Goal: Task Accomplishment & Management: Manage account settings

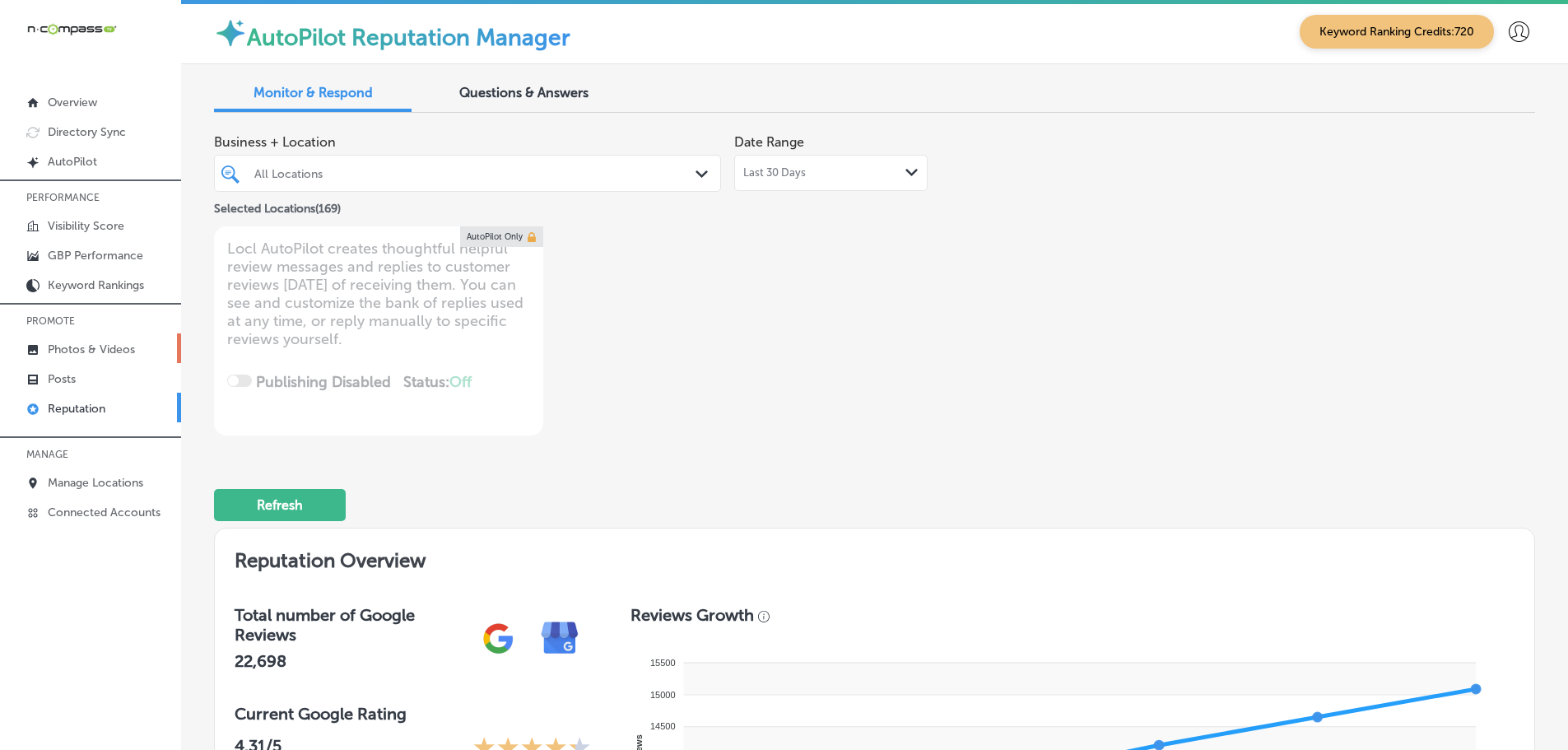
scroll to position [2553, 0]
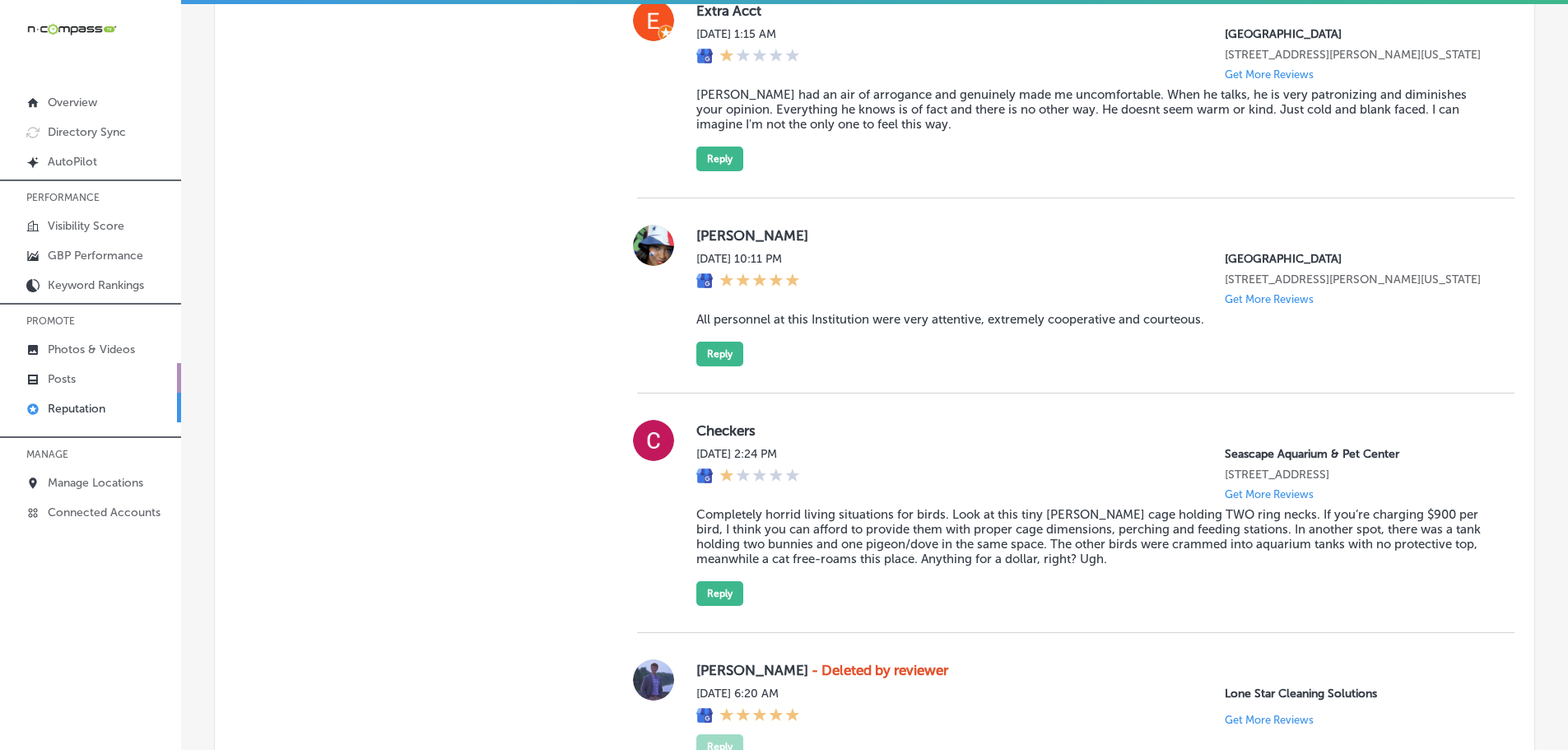
click at [71, 376] on p "Posts" at bounding box center [62, 379] width 28 height 14
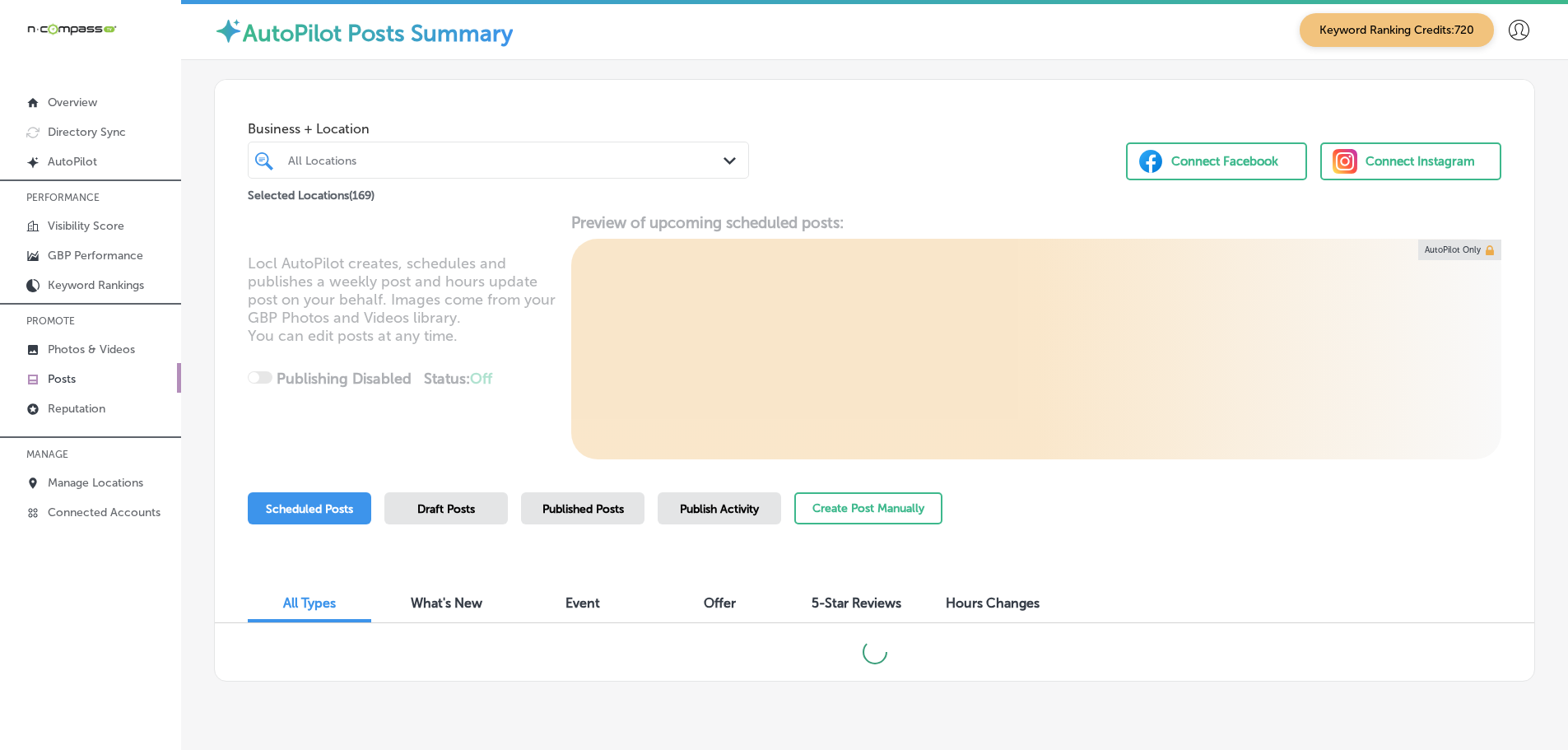
click at [724, 159] on polygon at bounding box center [730, 160] width 12 height 7
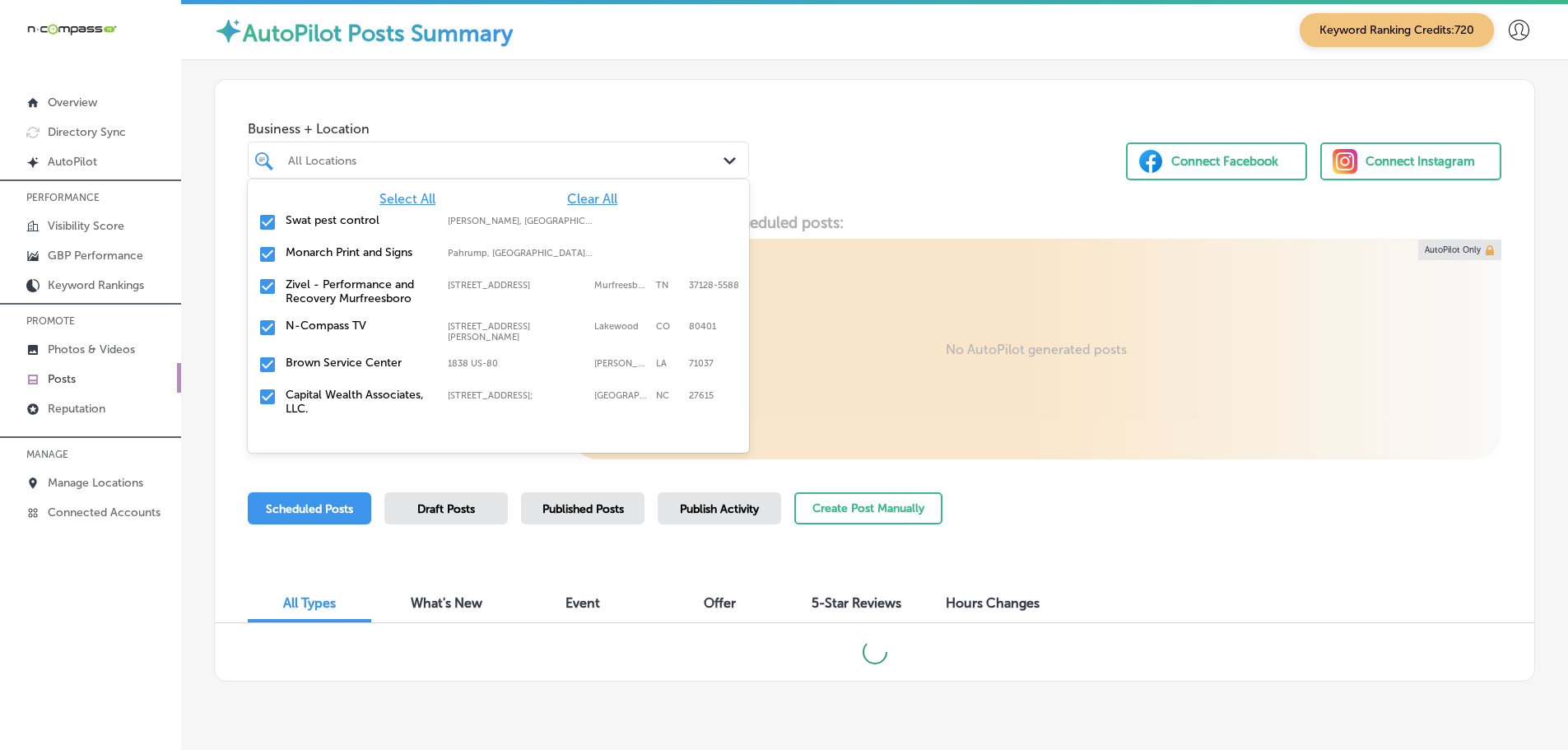
click at [580, 197] on span "Clear All" at bounding box center [592, 199] width 51 height 16
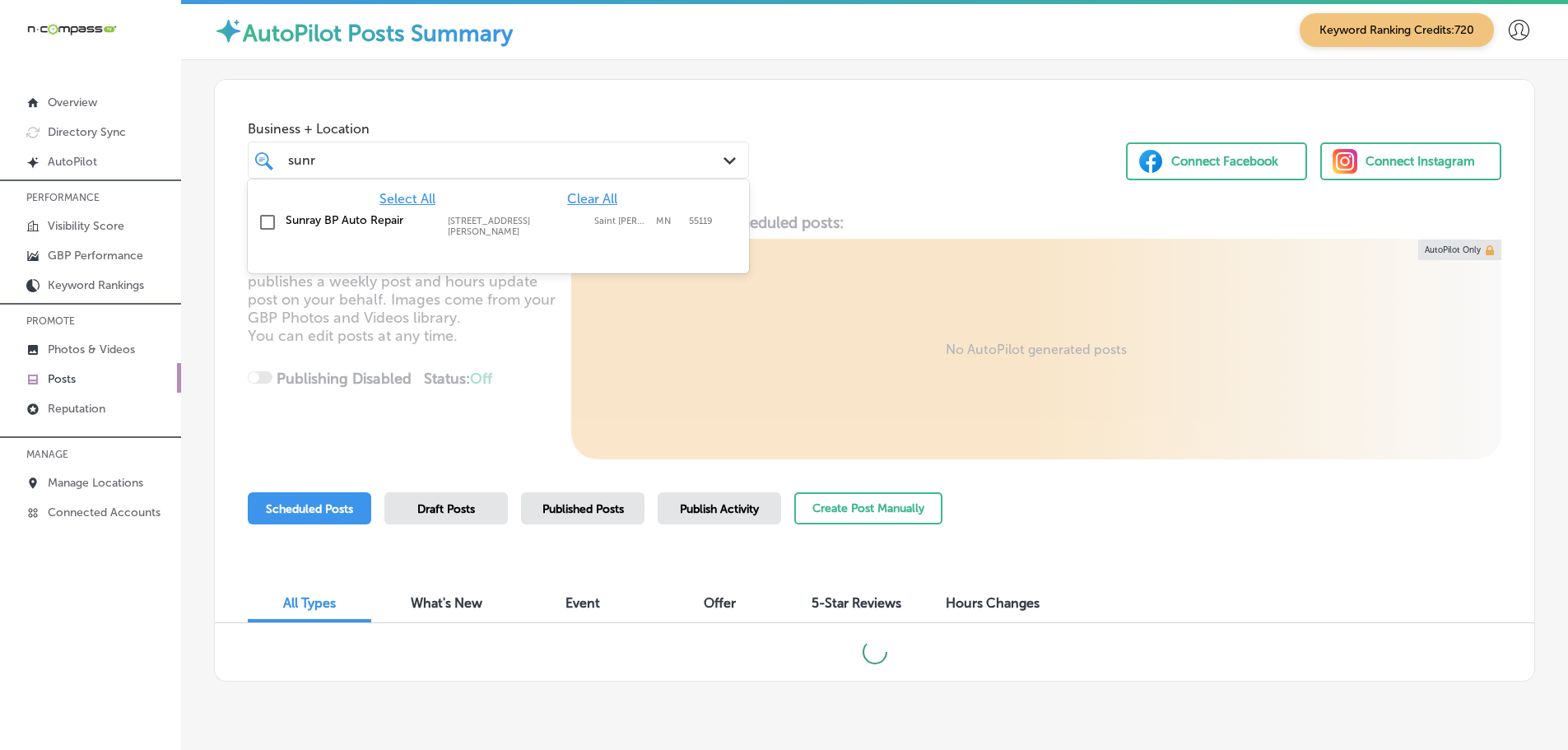
click at [401, 211] on div "Sunray BP Auto Repair [STREET_ADDRESS][PERSON_NAME][PERSON_NAME] [STREET_ADDRES…" at bounding box center [499, 225] width 489 height 31
type input "sunr"
click at [802, 181] on div "Business + Location option [STREET_ADDRESS][PERSON_NAME]. option [STREET_ADDRES…" at bounding box center [874, 142] width 1320 height 125
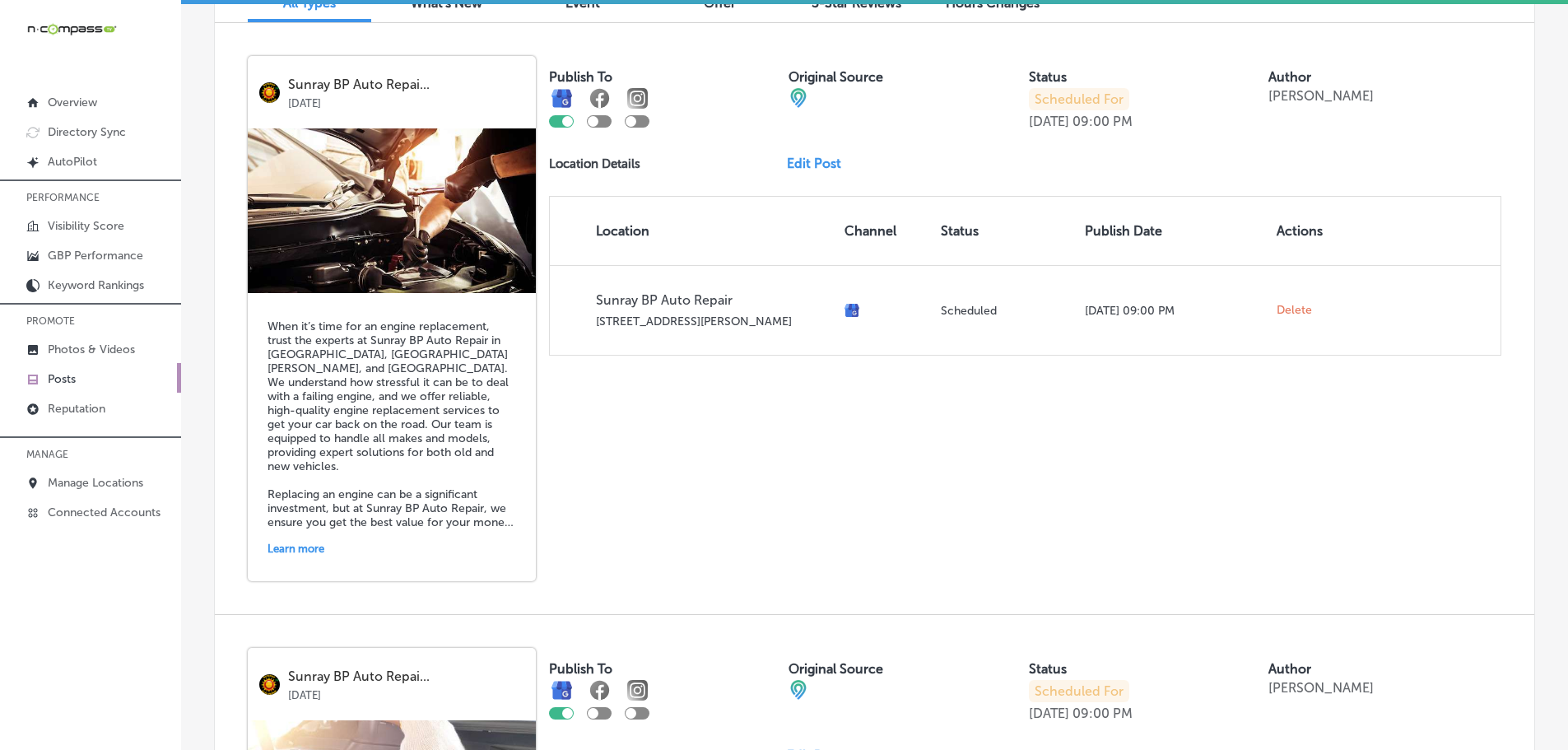
scroll to position [576, 0]
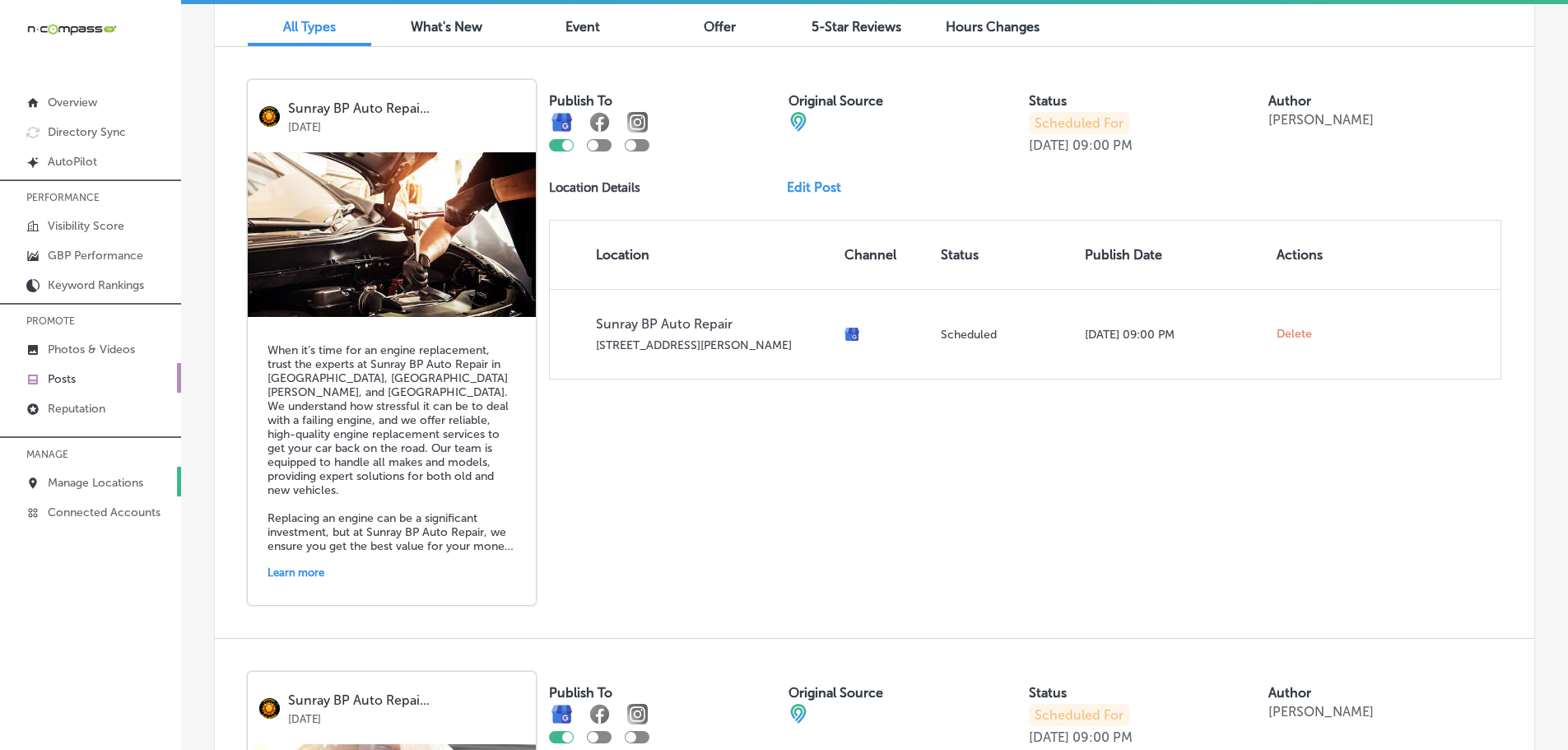
click at [94, 482] on p "Manage Locations" at bounding box center [95, 483] width 95 height 14
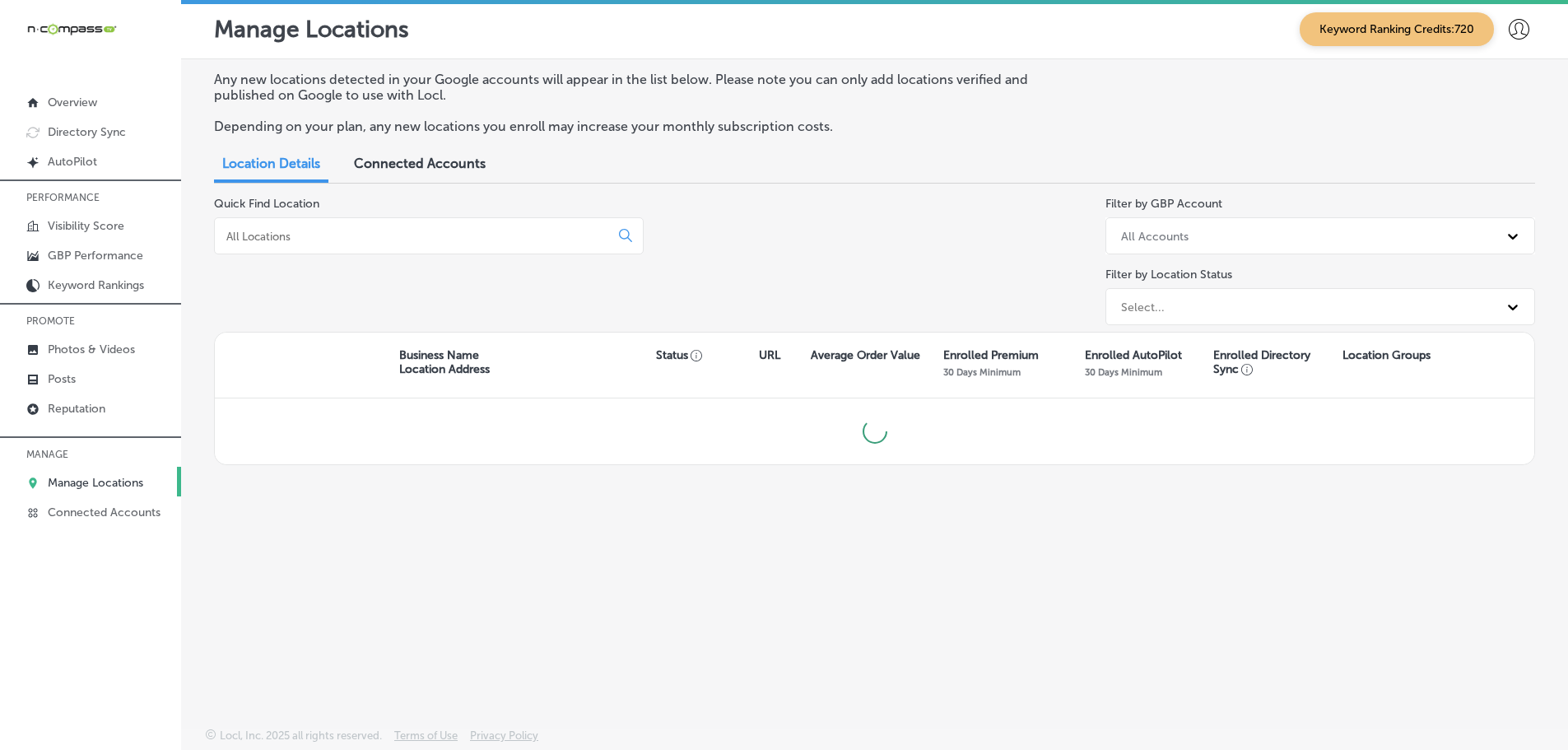
click at [526, 235] on input at bounding box center [415, 235] width 381 height 15
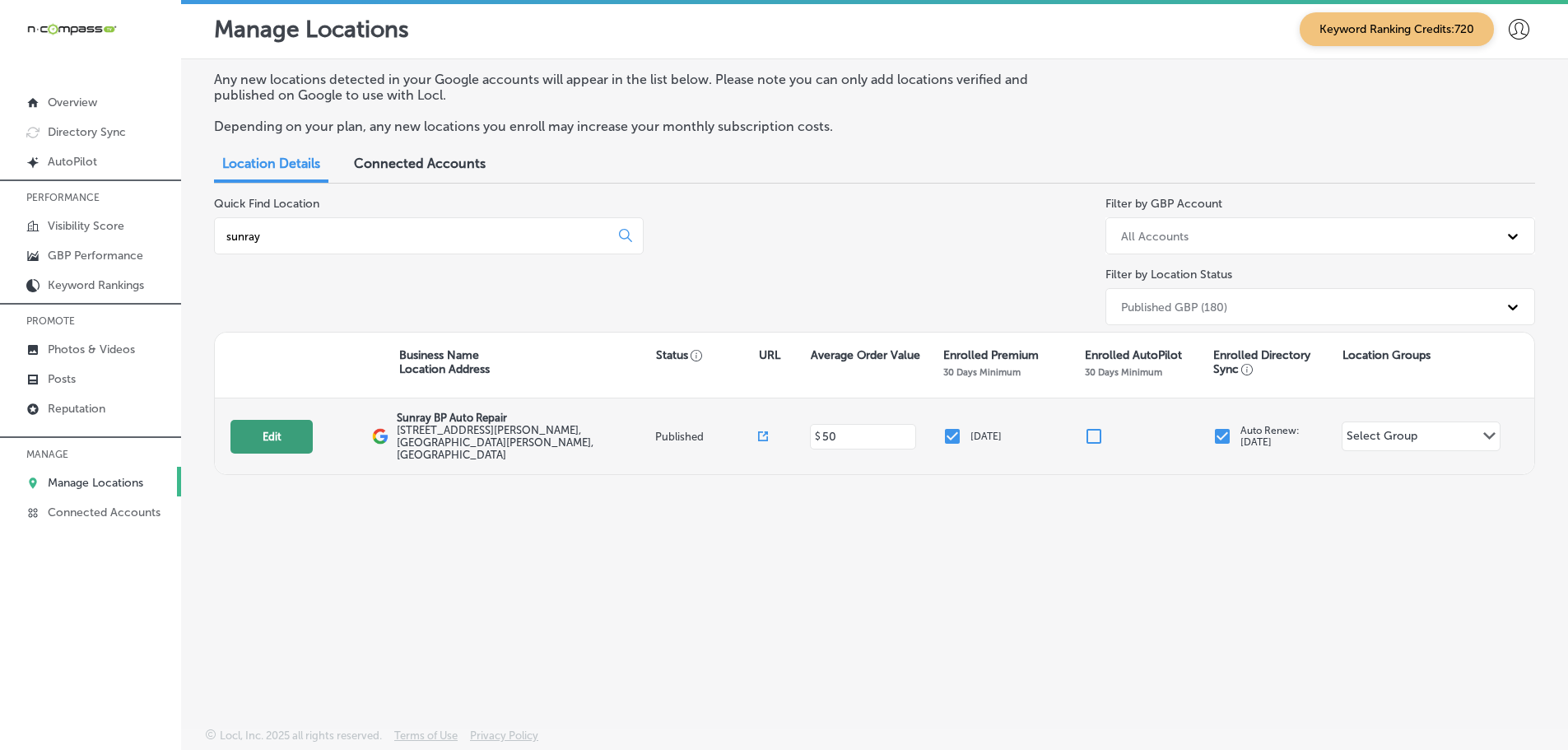
type input "sunray"
click at [264, 435] on button "Edit" at bounding box center [271, 437] width 82 height 34
select select "US"
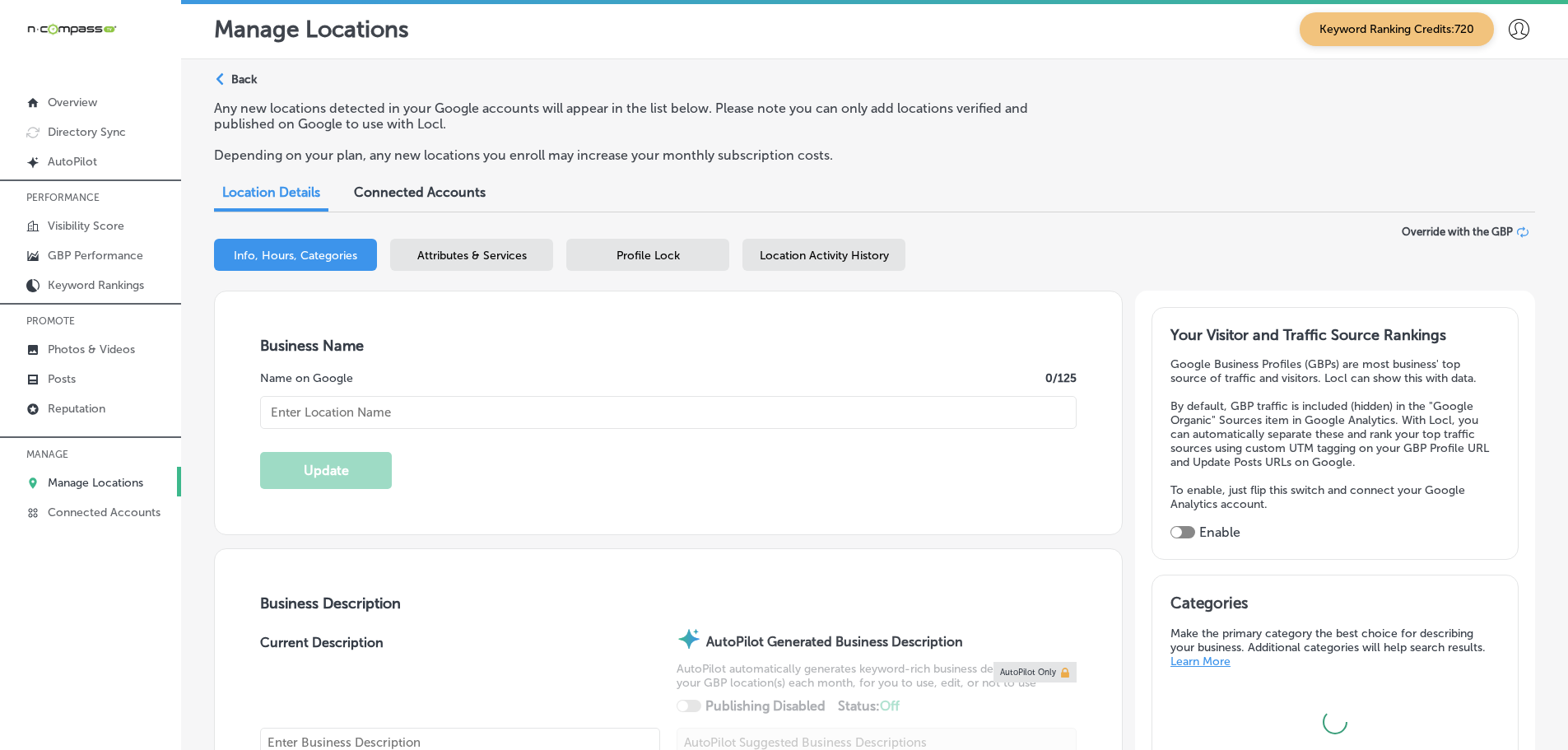
type input "Sunray BP Auto Repair"
type input "[STREET_ADDRESS][PERSON_NAME]"
type input "Saint [PERSON_NAME]"
type input "55119"
type input "US"
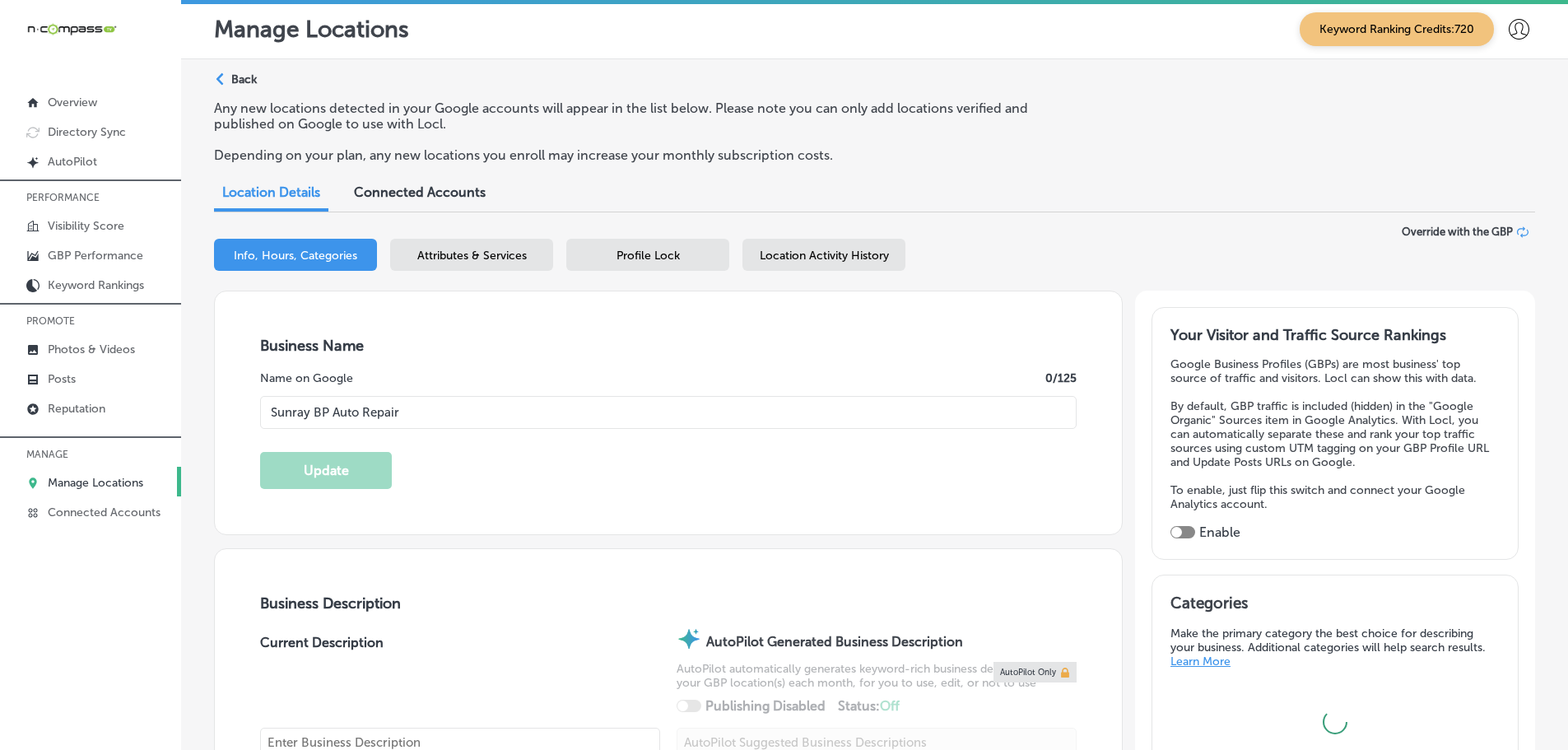
type input "[URL][DOMAIN_NAME]"
checkbox input "true"
type textarea "Looking for a certified mechanic near me or the best auto repair shop in [GEOGR…"
type input "[PHONE_NUMBER]"
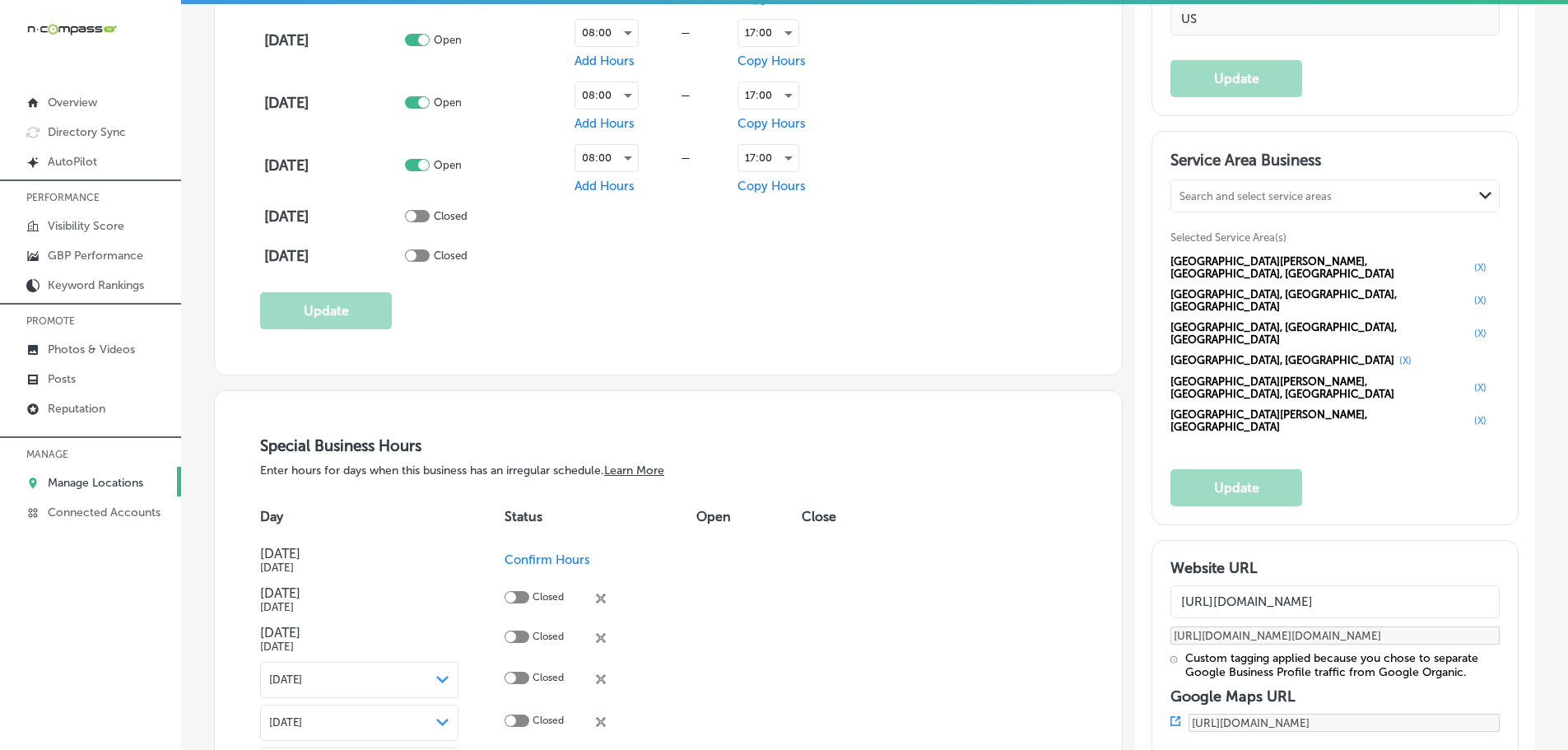
scroll to position [1400, 0]
click at [1299, 188] on div "Search and select service areas" at bounding box center [1255, 194] width 152 height 12
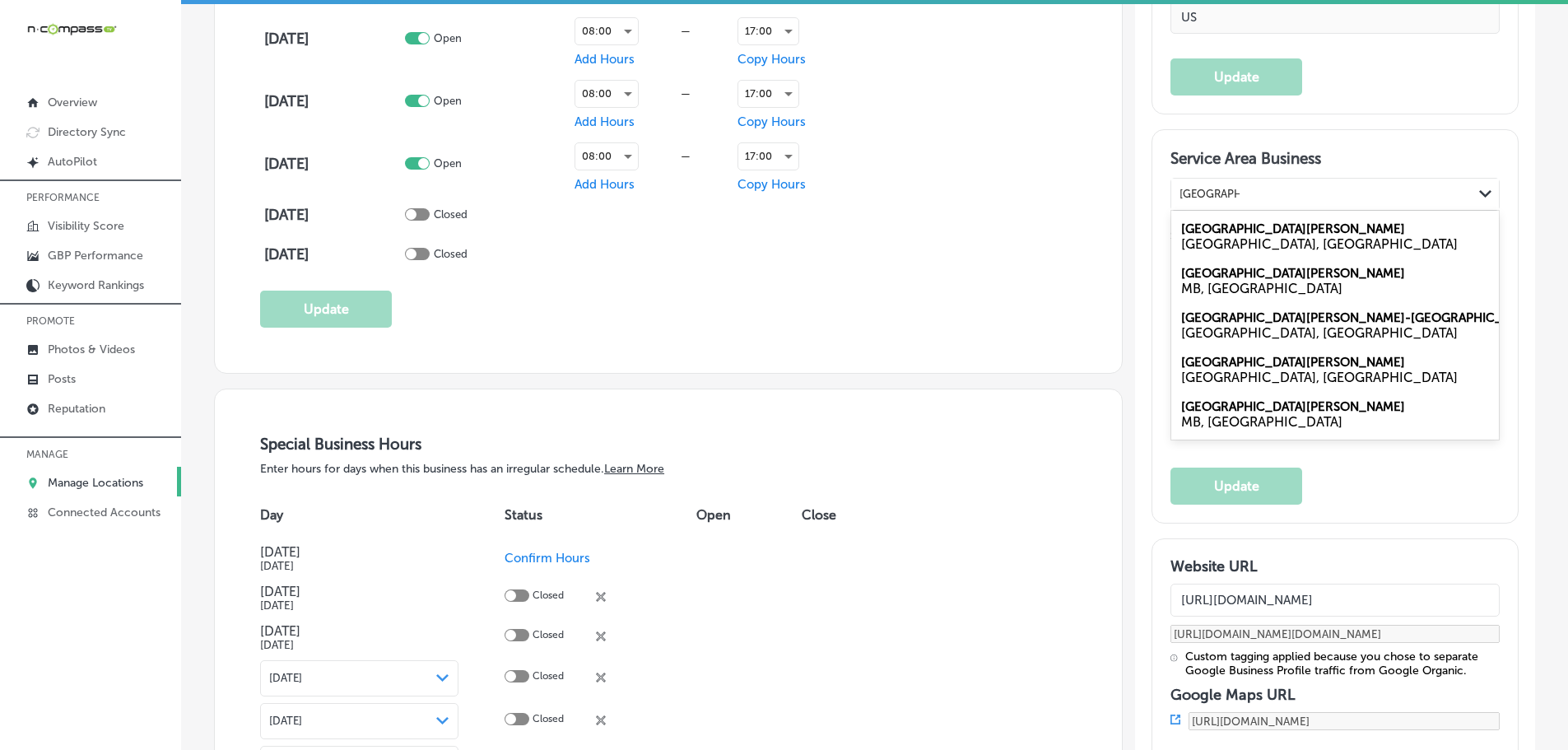
click at [1233, 232] on label "[GEOGRAPHIC_DATA][PERSON_NAME]" at bounding box center [1292, 228] width 223 height 15
type input "[GEOGRAPHIC_DATA][PERSON_NAME]"
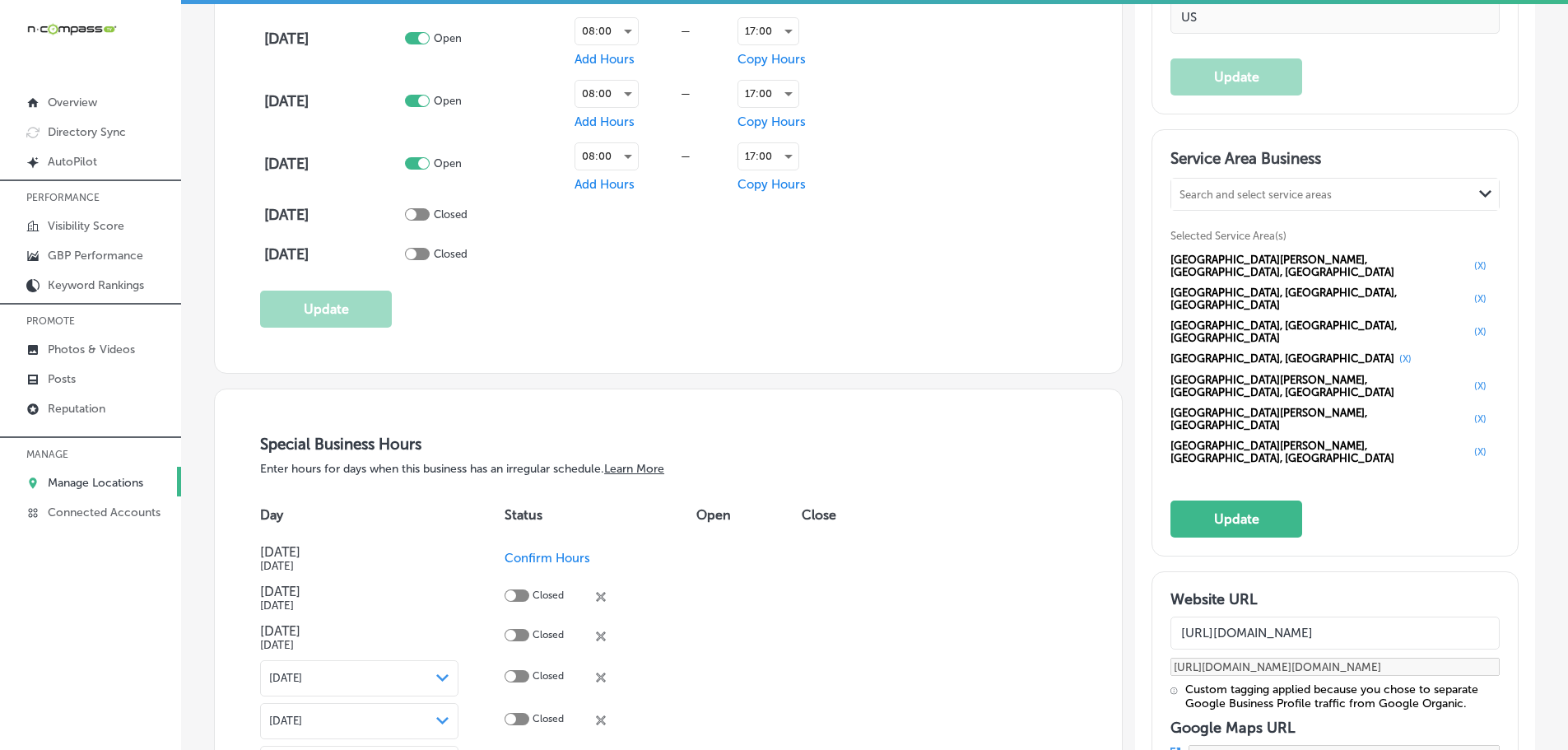
click at [1222, 185] on div "Search and select service areas" at bounding box center [1321, 194] width 301 height 22
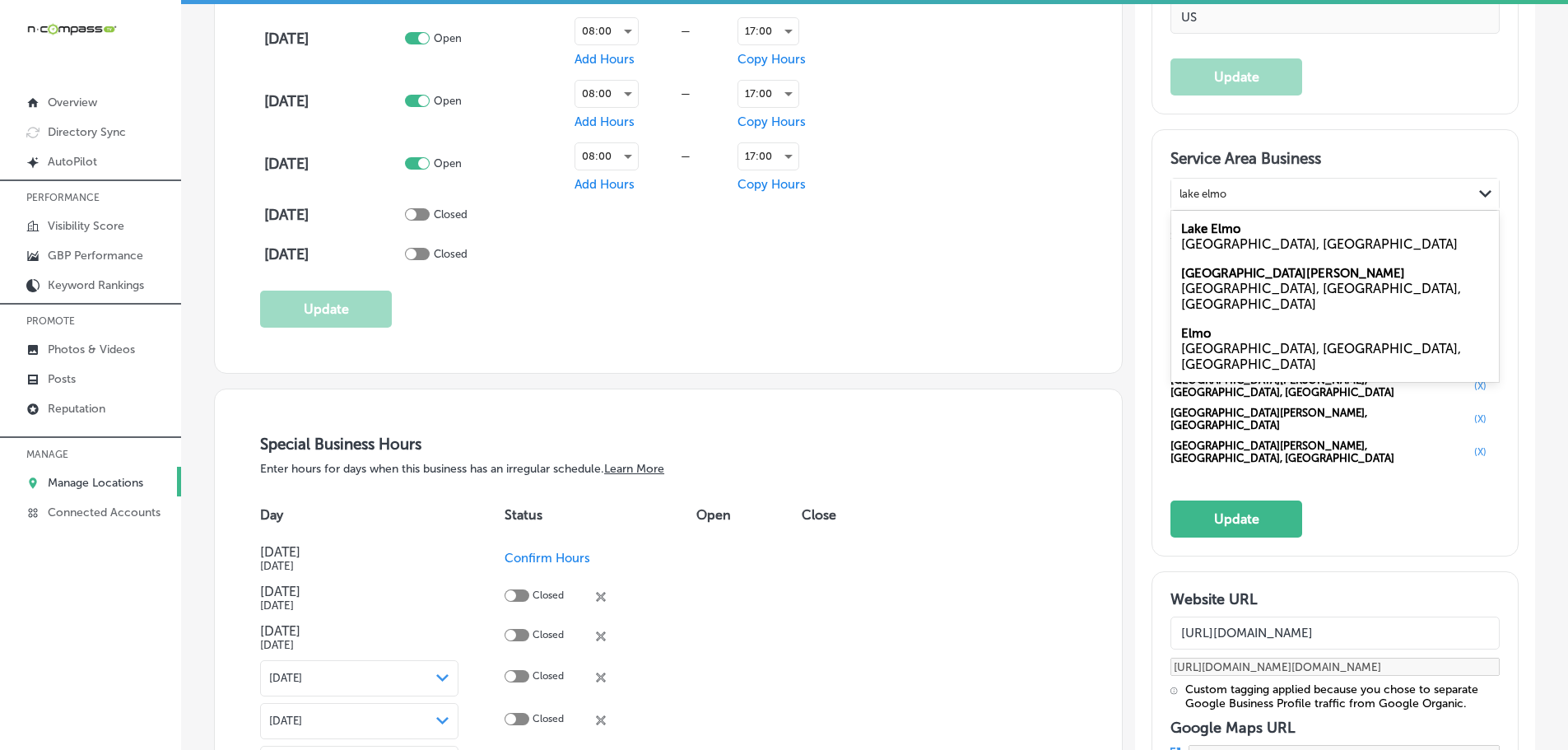
click at [1197, 236] on div "[GEOGRAPHIC_DATA], [GEOGRAPHIC_DATA]" at bounding box center [1335, 244] width 308 height 16
type input "lake elmo"
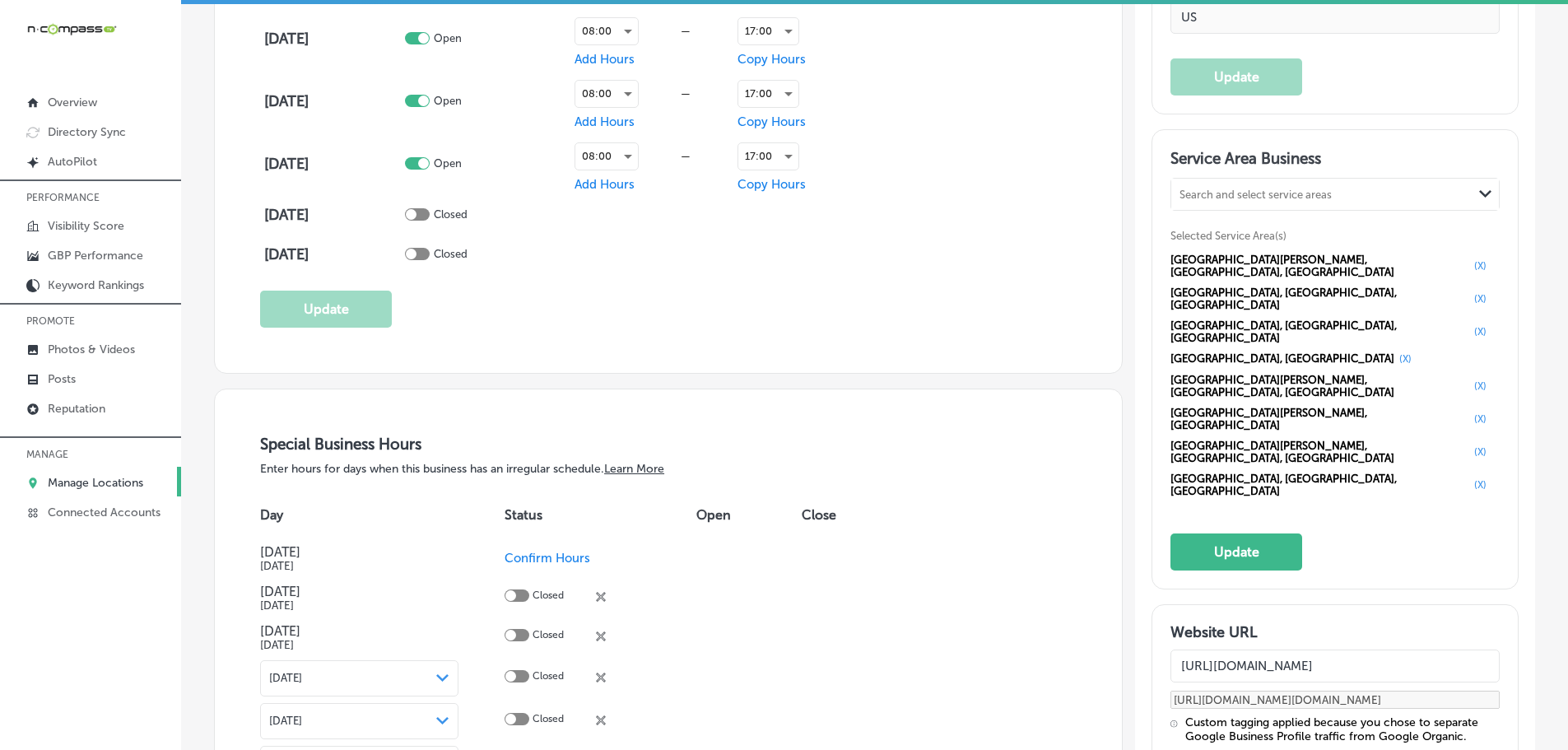
click at [1229, 195] on div "Search and select service areas" at bounding box center [1255, 194] width 152 height 12
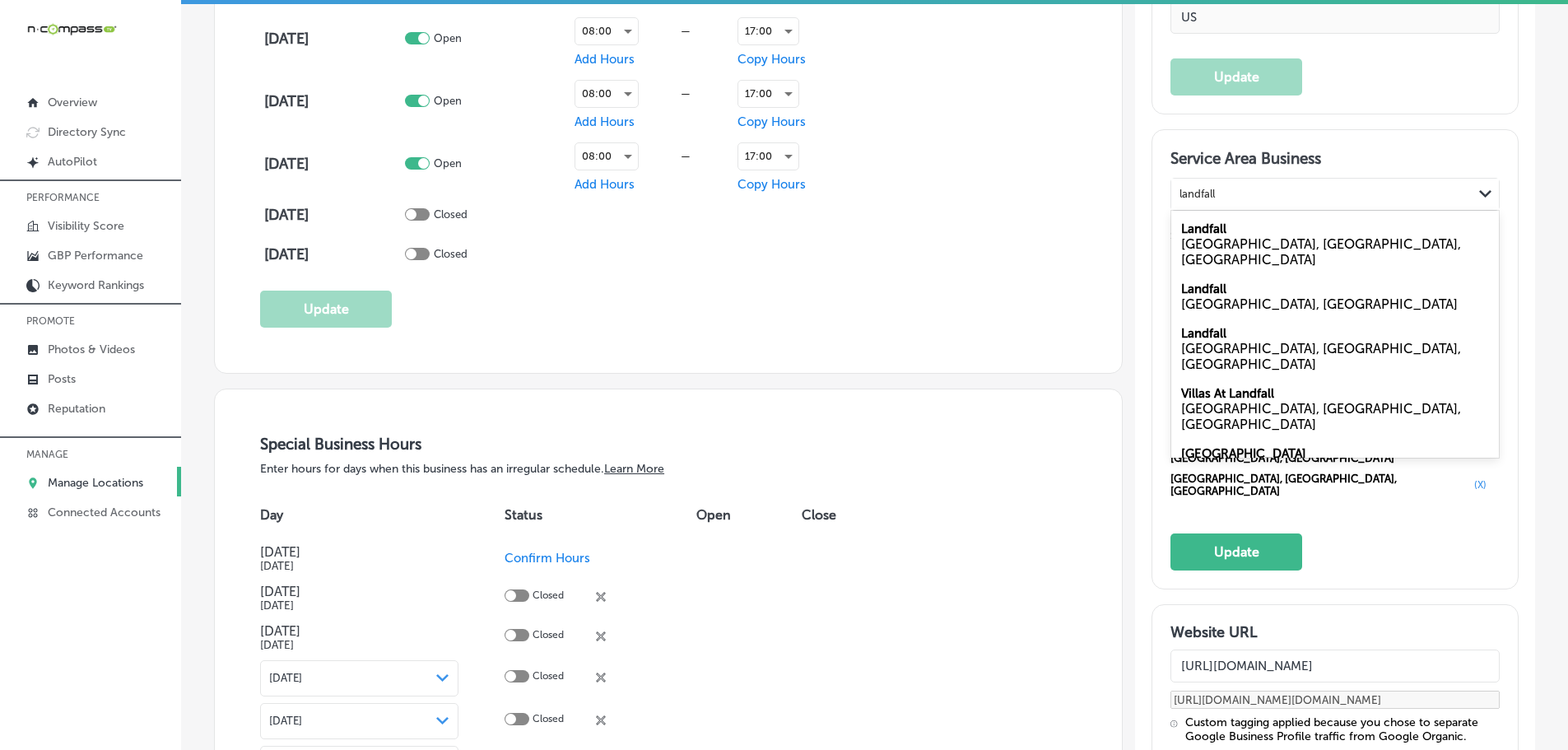
click at [1214, 296] on div "[GEOGRAPHIC_DATA], [GEOGRAPHIC_DATA]" at bounding box center [1335, 304] width 308 height 16
type input "landfall"
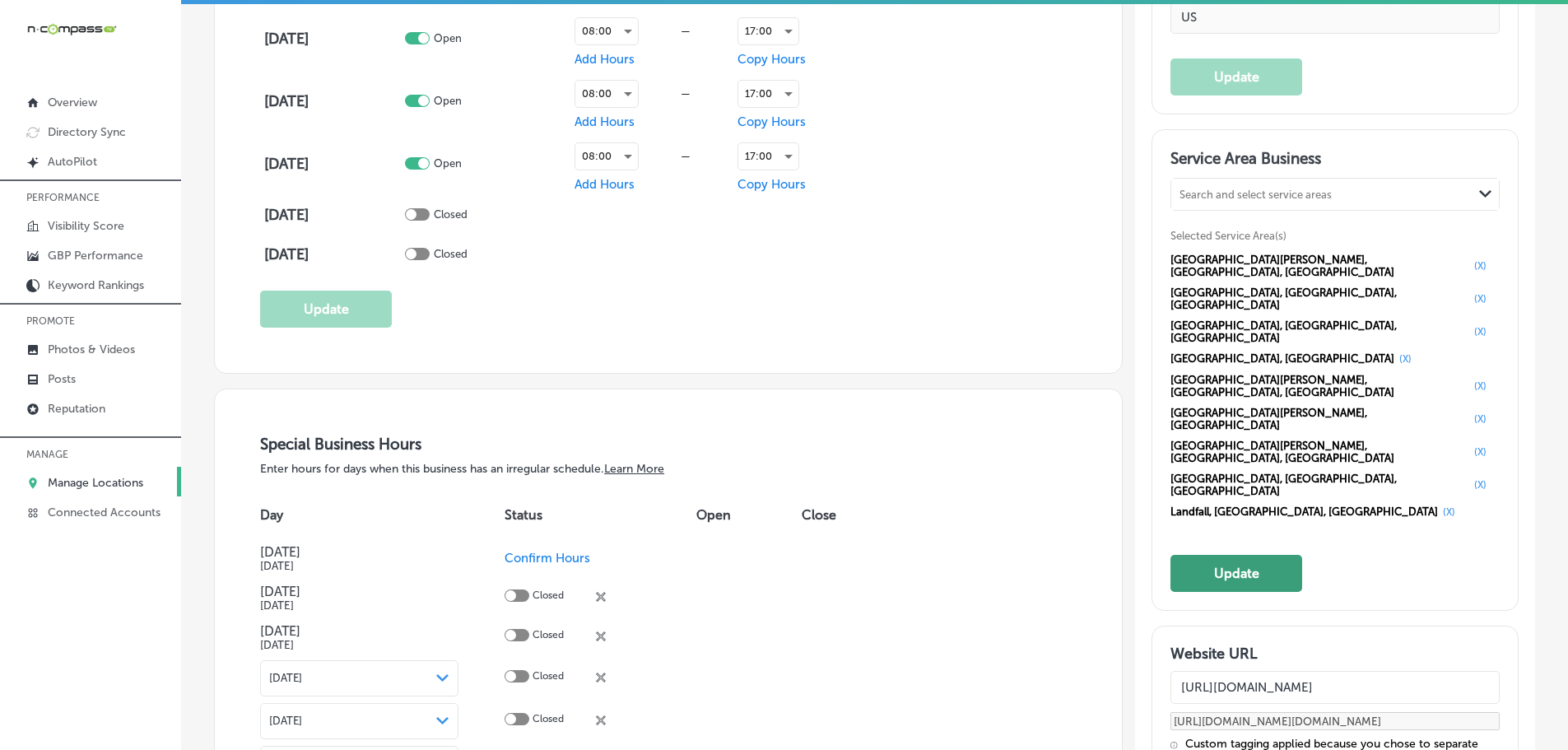
click at [1268, 555] on button "Update" at bounding box center [1236, 573] width 132 height 37
